Goal: Information Seeking & Learning: Check status

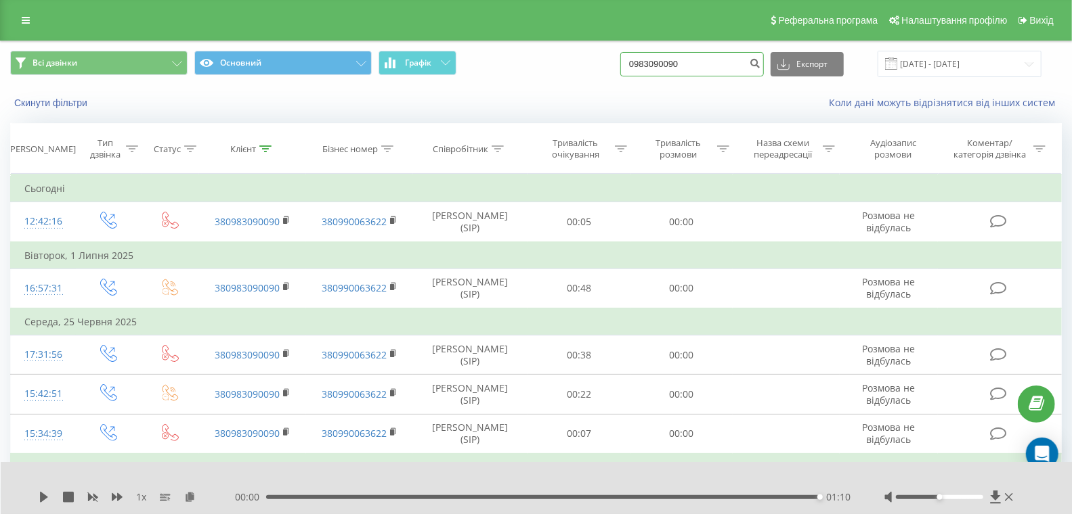
drag, startPoint x: 721, startPoint y: 65, endPoint x: 588, endPoint y: 48, distance: 134.4
click at [569, 48] on div "Всі дзвінки Основний Графік 0983090090 Експорт .csv .xls .xlsx 20.05.2025 - 20.…" at bounding box center [536, 63] width 1070 height 45
paste input "380733273151"
type input "380733273151"
click at [760, 62] on icon "submit" at bounding box center [755, 62] width 12 height 8
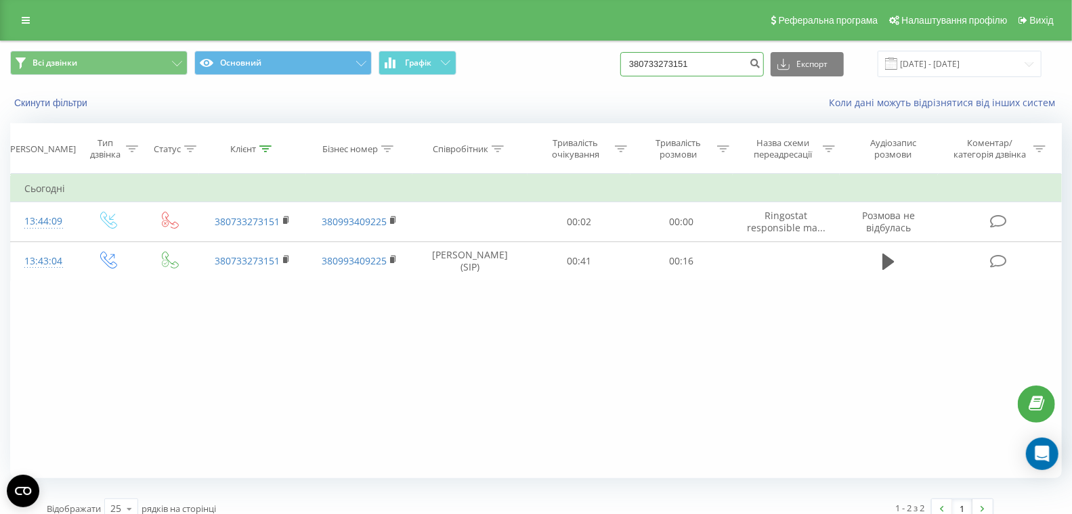
drag, startPoint x: 735, startPoint y: 64, endPoint x: 631, endPoint y: 69, distance: 104.3
click at [610, 66] on div "Всі дзвінки Основний Графік 380733273151 Експорт .csv .xls .xlsx 20.05.2025 - 2…" at bounding box center [535, 64] width 1051 height 26
paste input "0957628190"
type input "0957628190"
click at [760, 63] on icon "submit" at bounding box center [755, 62] width 12 height 8
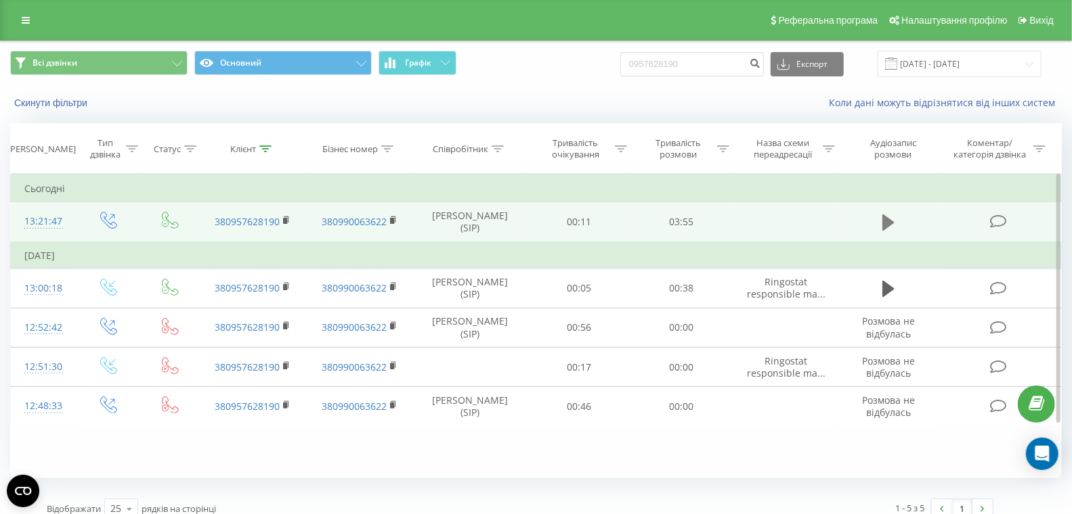
click at [886, 220] on icon at bounding box center [888, 223] width 12 height 16
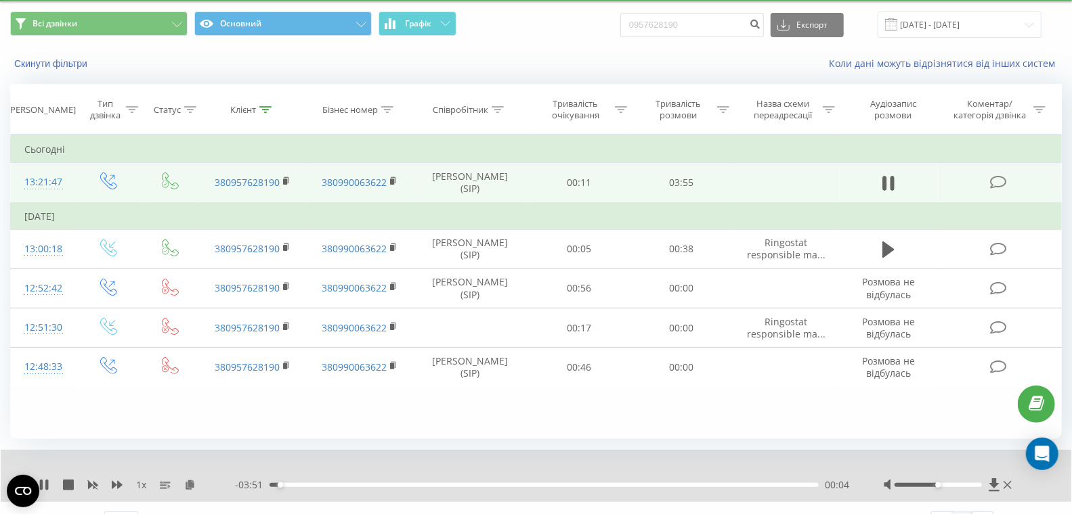
scroll to position [40, 0]
click at [781, 485] on div "00:05" at bounding box center [543, 485] width 549 height 4
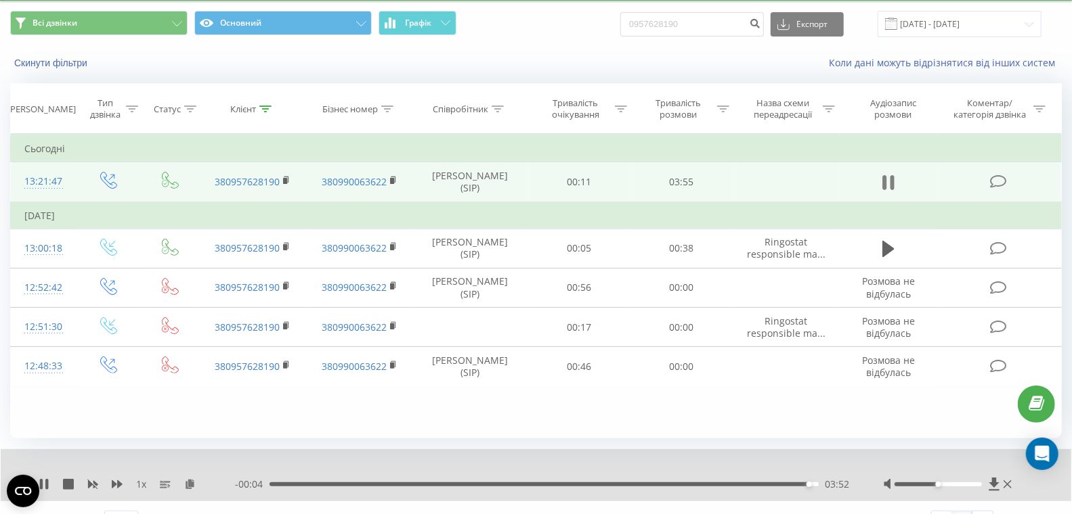
click at [887, 185] on icon at bounding box center [888, 182] width 12 height 19
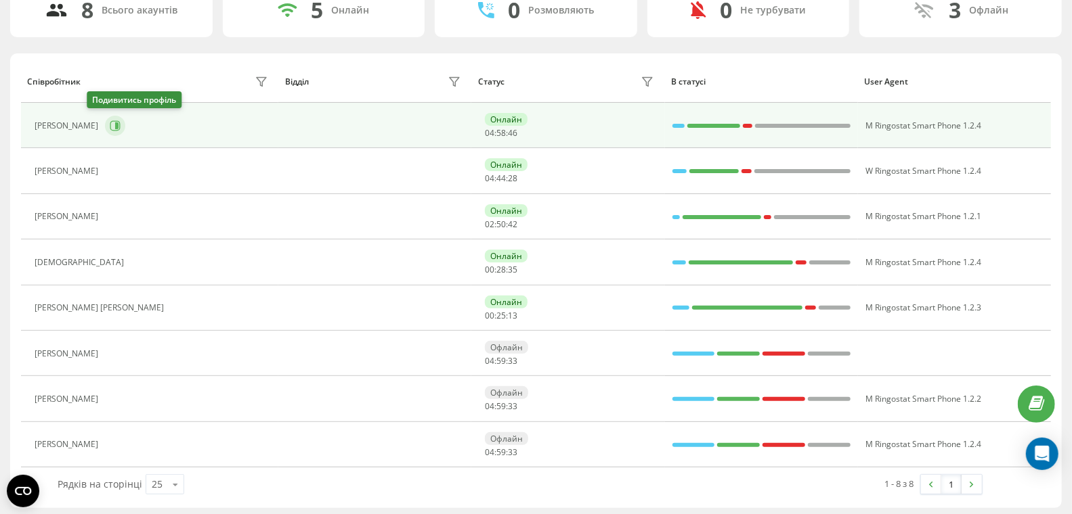
click at [110, 123] on icon at bounding box center [115, 125] width 11 height 11
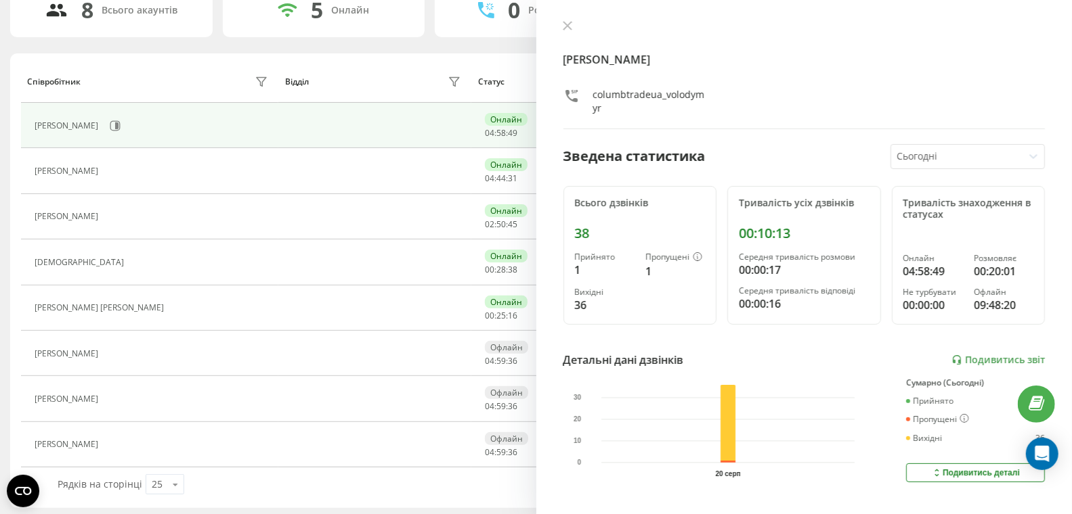
click at [572, 23] on button at bounding box center [567, 26] width 18 height 13
